Goal: Browse casually

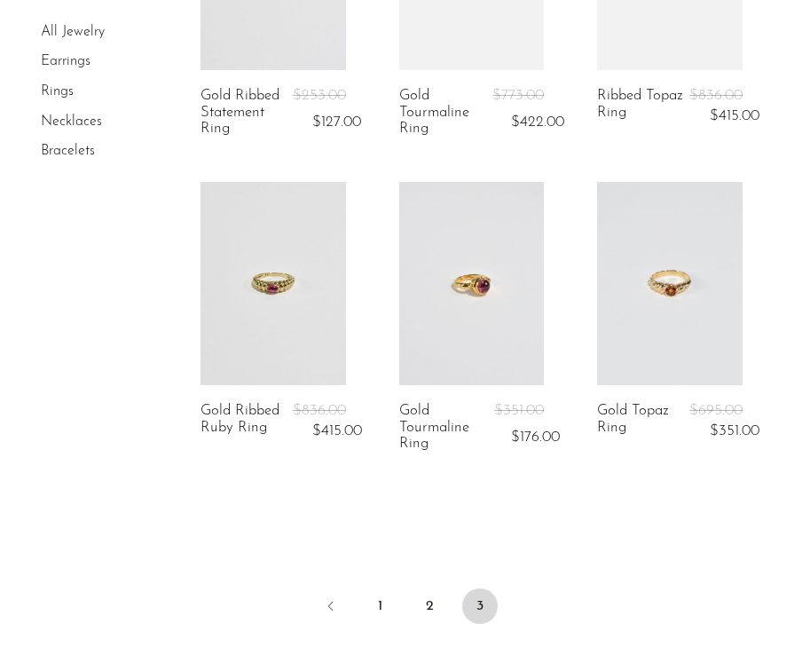
scroll to position [2486, 0]
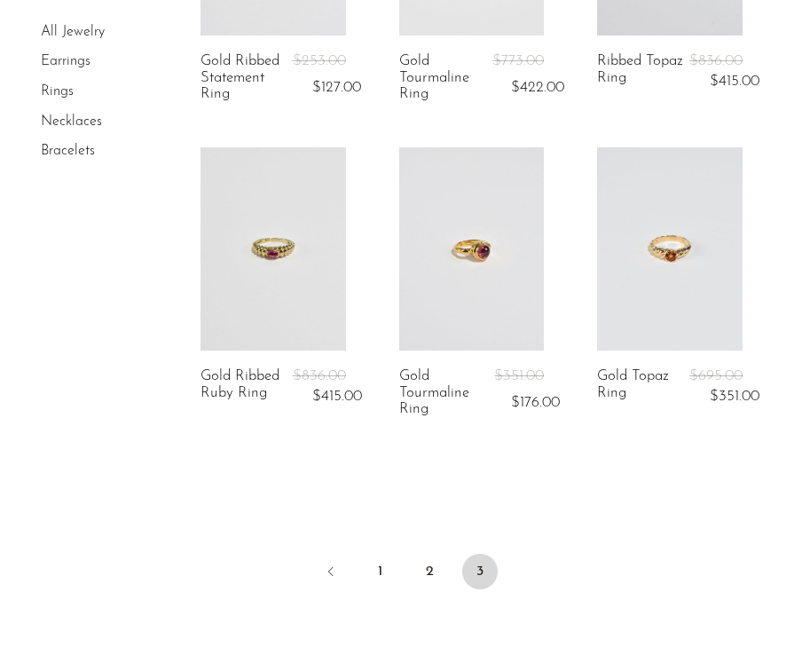
click at [55, 114] on link "Necklaces" at bounding box center [71, 121] width 61 height 14
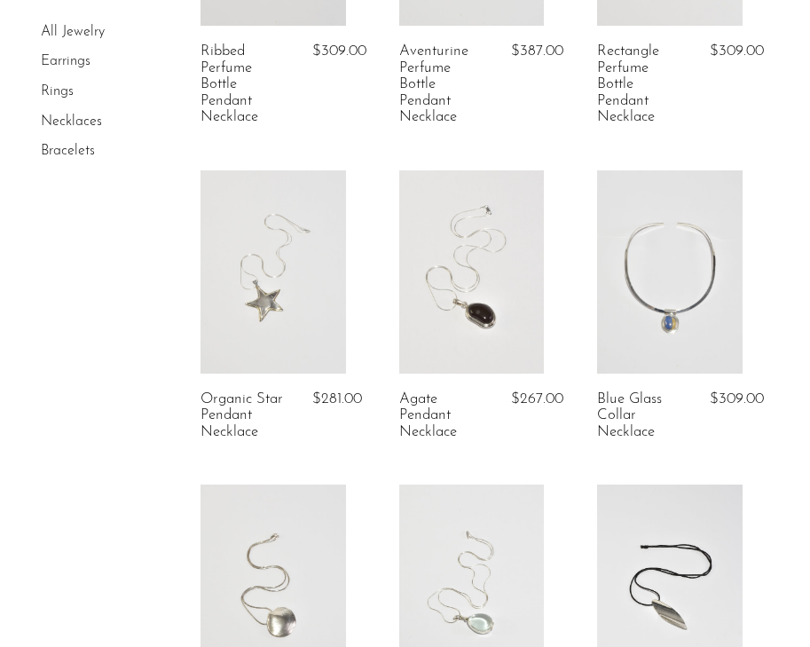
scroll to position [339, 0]
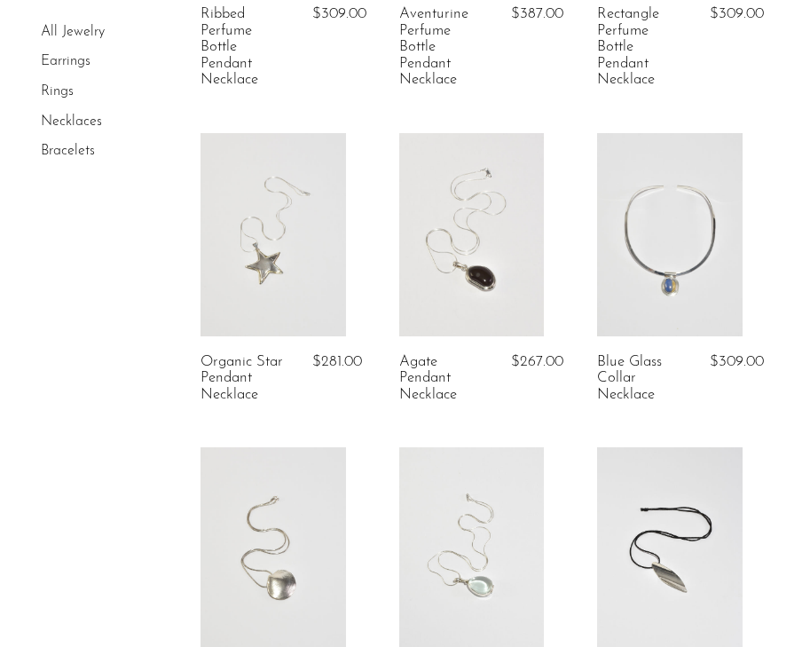
click at [364, 239] on article "Organic Star Pendant Necklace $281.00" at bounding box center [273, 290] width 199 height 315
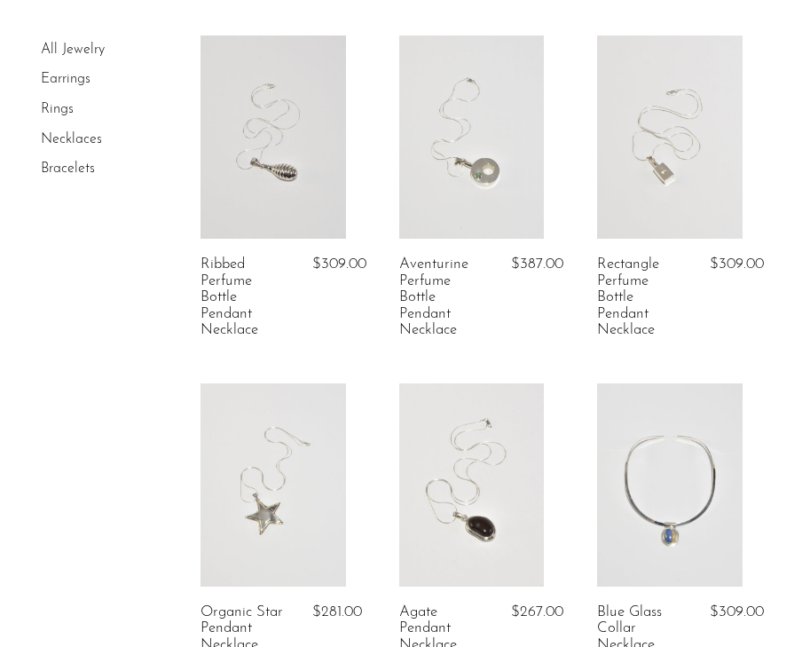
scroll to position [0, 0]
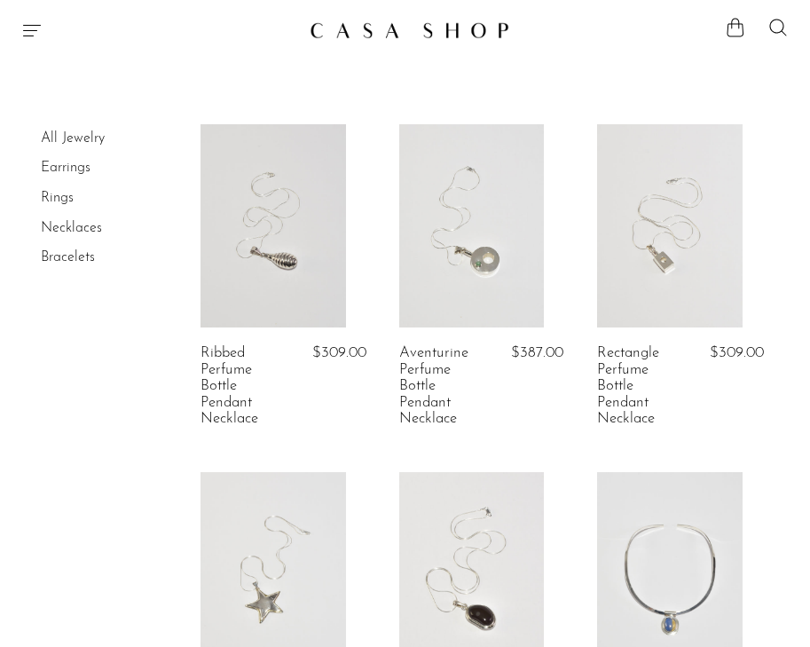
click at [31, 29] on icon "Menu" at bounding box center [31, 30] width 21 height 21
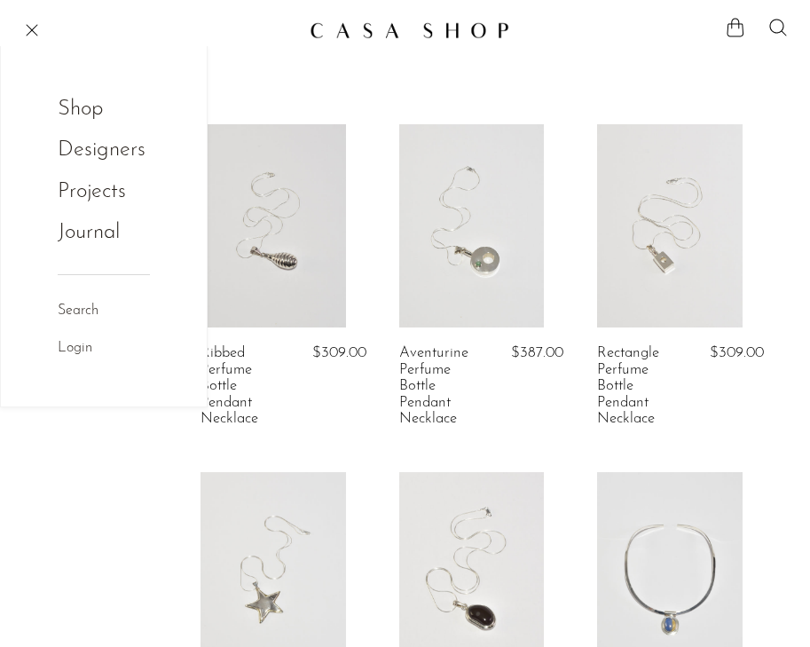
click at [65, 101] on link "Shop" at bounding box center [92, 109] width 69 height 34
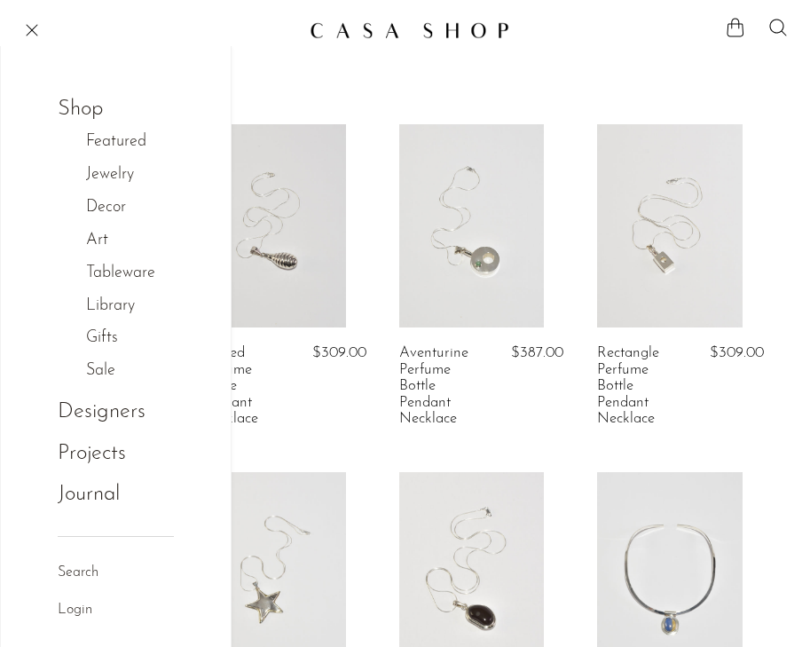
click at [100, 247] on link "Art" at bounding box center [106, 241] width 41 height 26
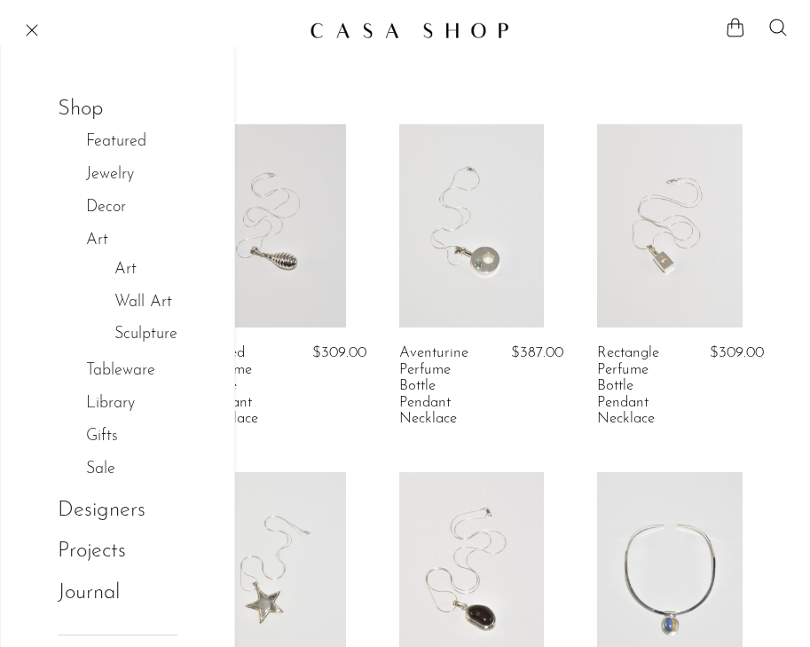
click at [128, 274] on link "Art" at bounding box center [125, 270] width 22 height 26
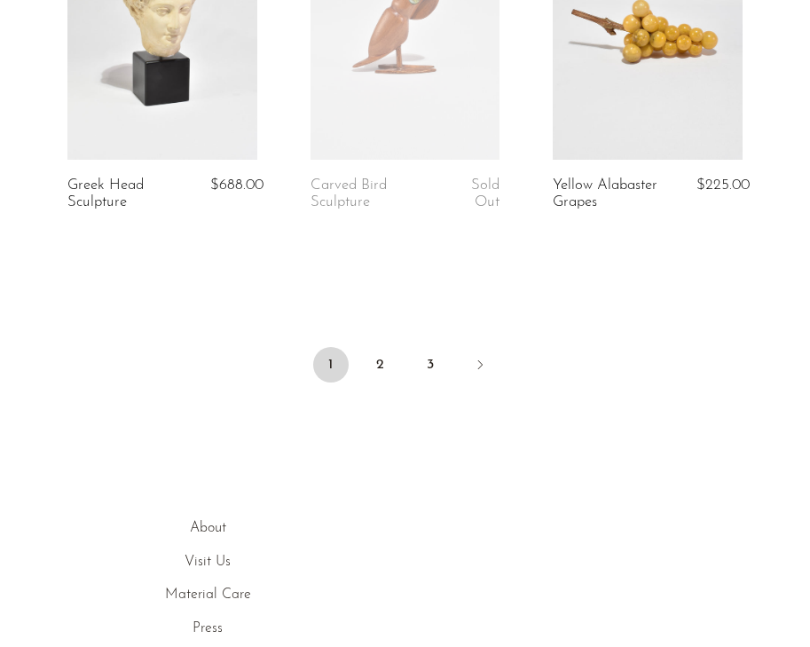
scroll to position [4306, 0]
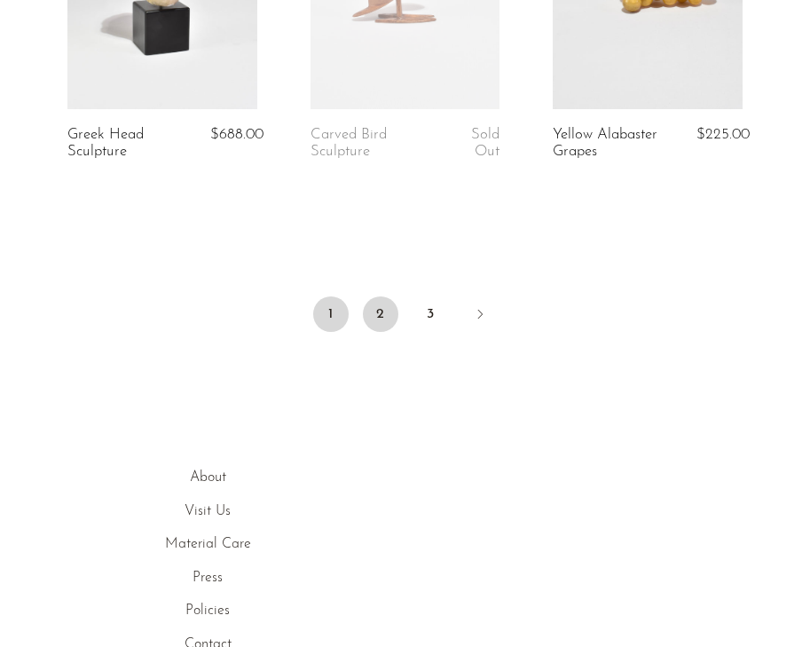
click at [383, 332] on link "2" at bounding box center [380, 313] width 35 height 35
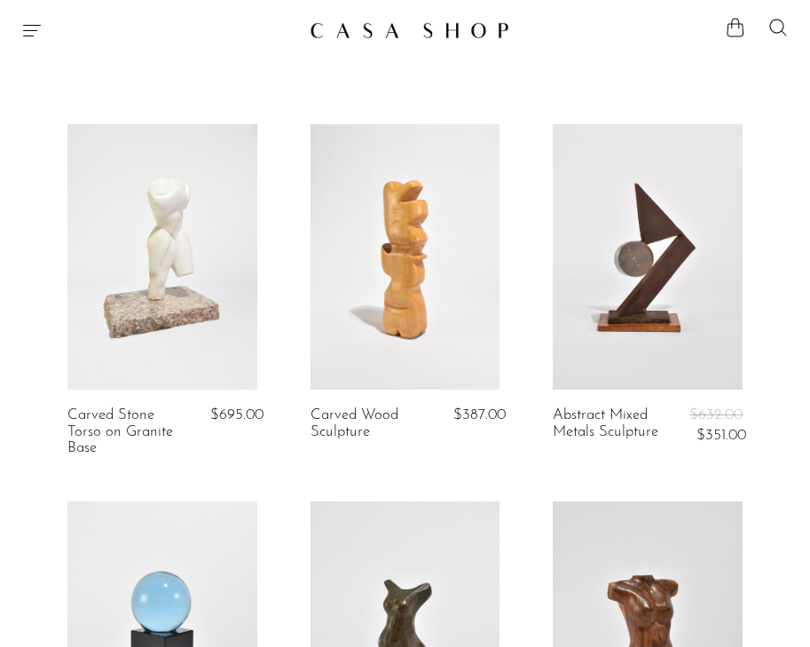
click at [29, 33] on icon "Menu" at bounding box center [31, 30] width 21 height 21
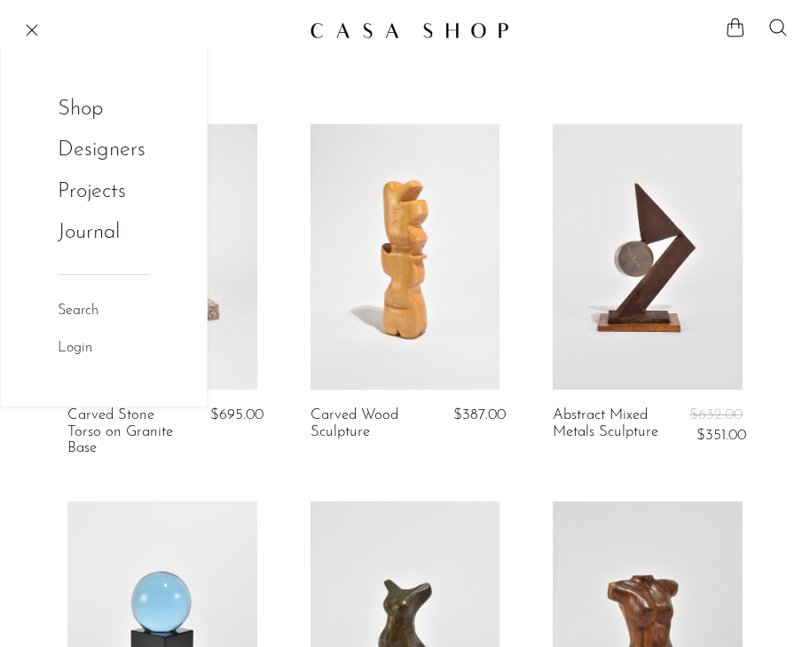
click at [75, 108] on link "Shop" at bounding box center [92, 109] width 69 height 34
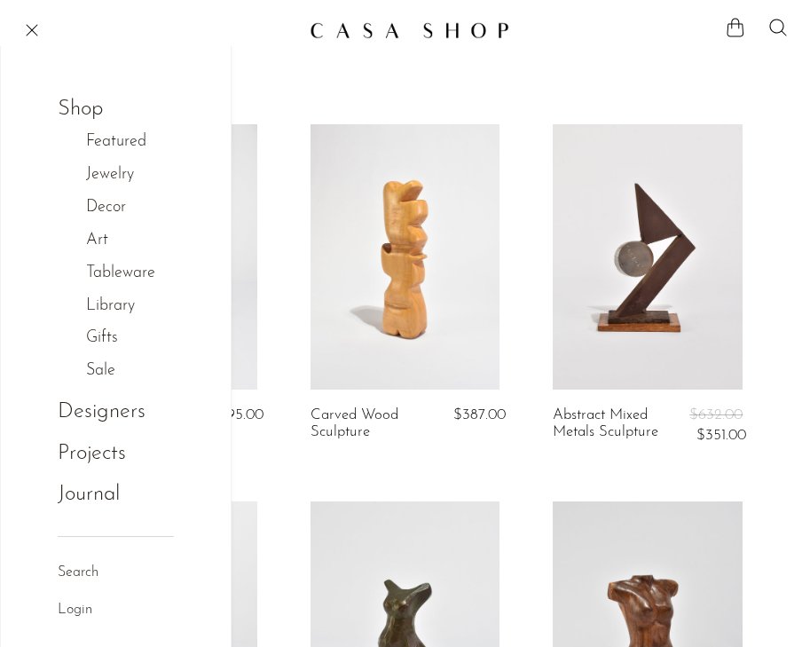
click at [132, 275] on link "Tableware" at bounding box center [130, 274] width 88 height 26
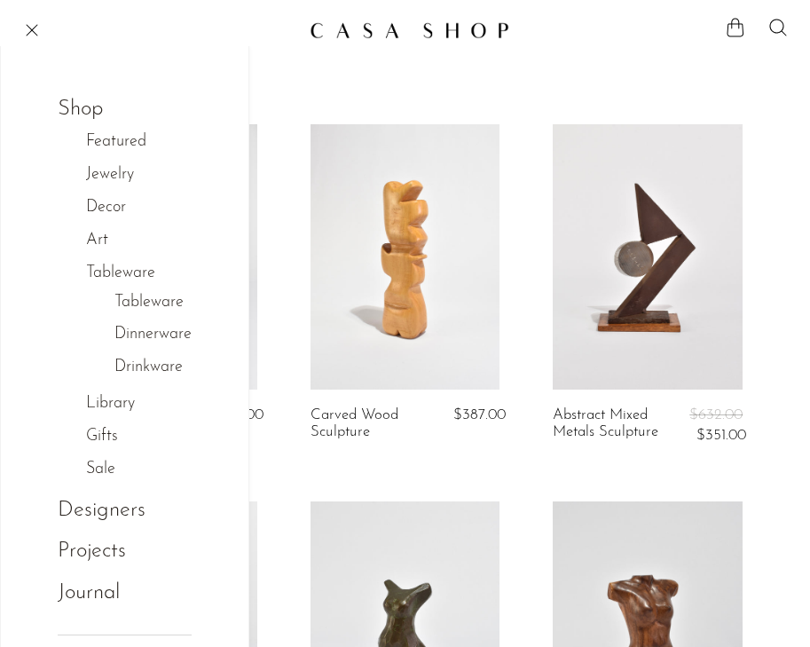
click at [161, 366] on link "Drinkware" at bounding box center [148, 368] width 68 height 26
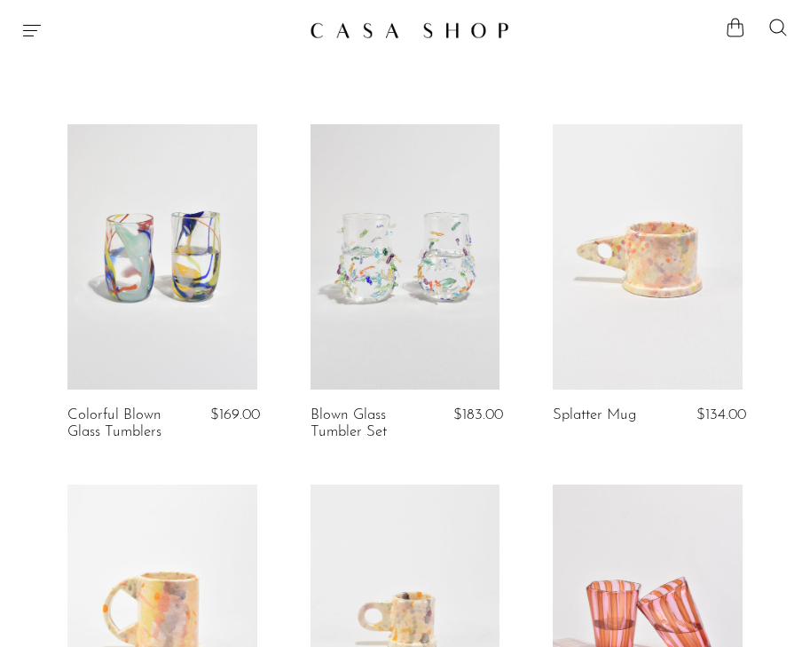
click at [26, 31] on icon "Menu" at bounding box center [31, 30] width 21 height 21
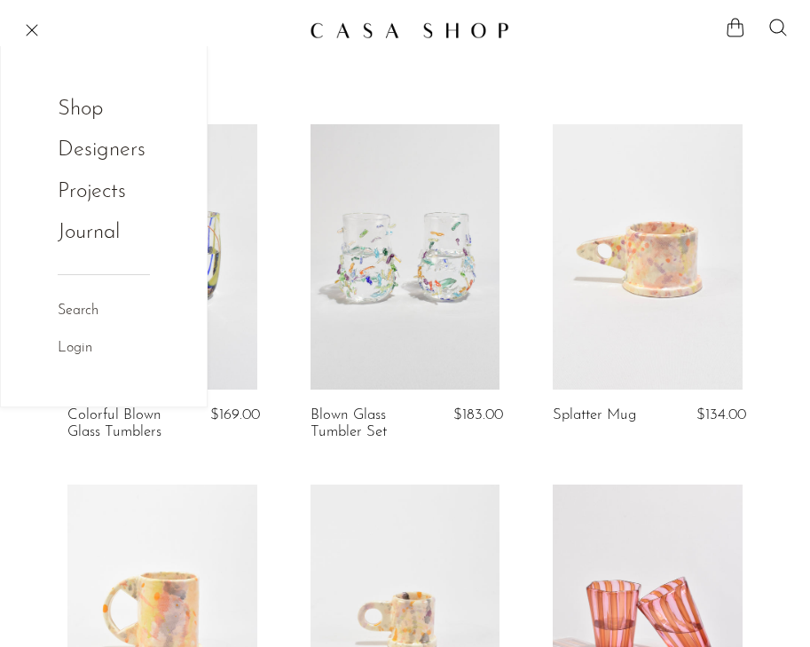
click at [79, 102] on link "Shop" at bounding box center [92, 109] width 69 height 34
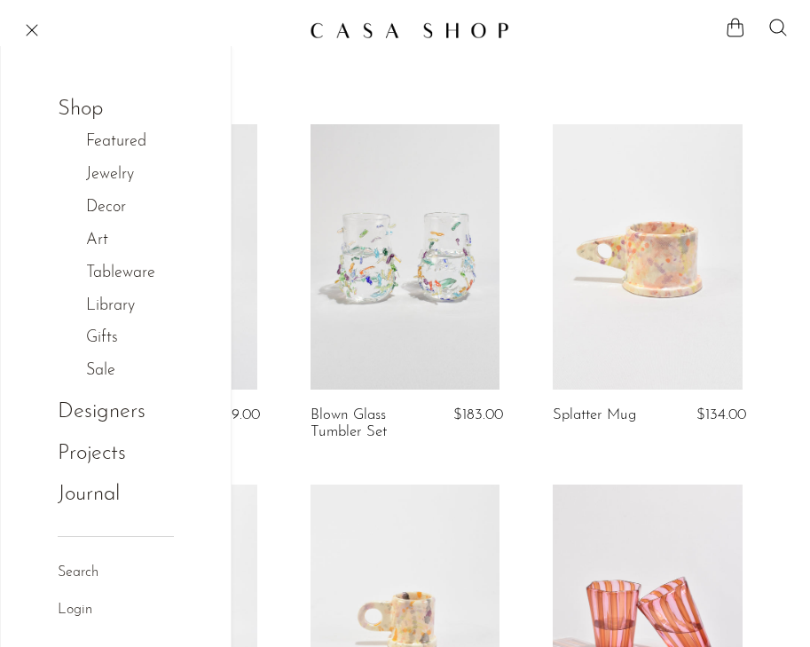
click at [131, 269] on link "Tableware" at bounding box center [130, 274] width 88 height 26
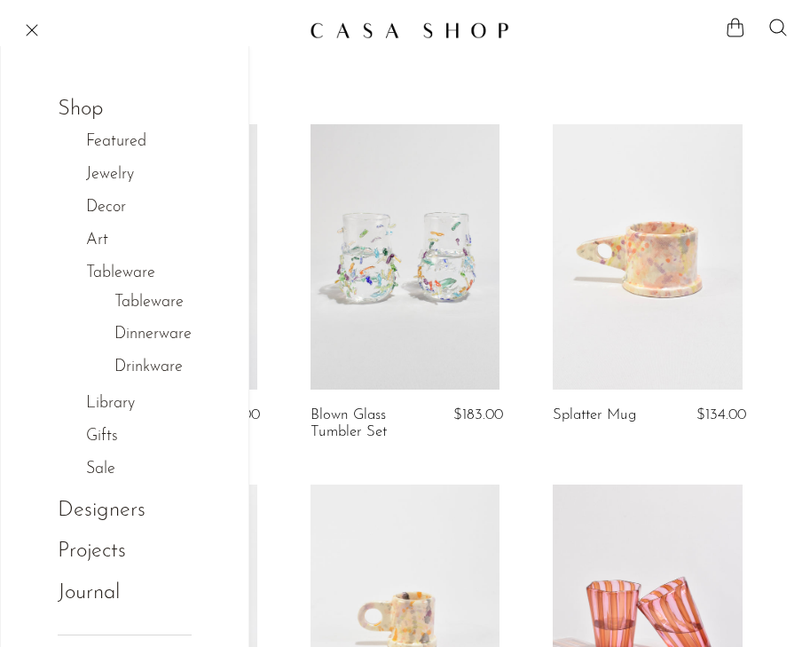
click at [154, 300] on link "Tableware" at bounding box center [148, 303] width 69 height 26
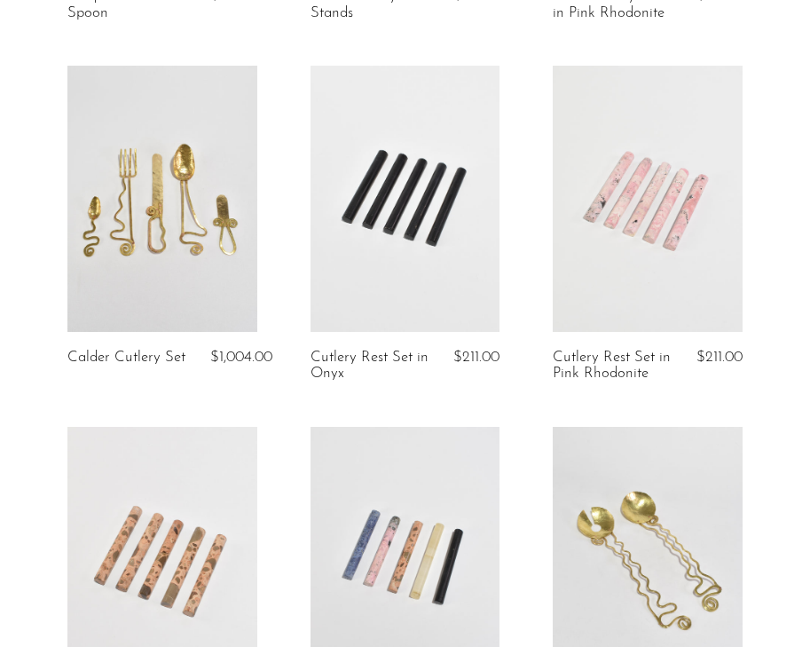
scroll to position [2239, 0]
